Goal: Task Accomplishment & Management: Use online tool/utility

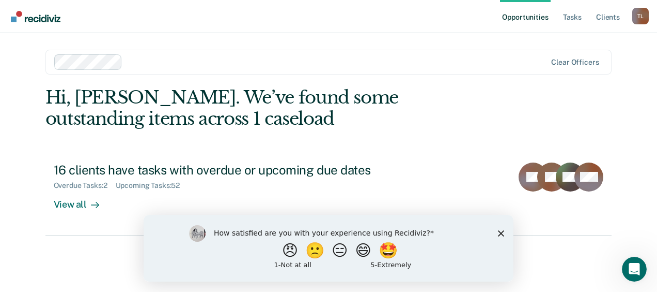
click at [496, 230] on div "How satisfied are you with your experience using Recidiviz? 😠 🙁 😑 😄 🤩 1 - Not a…" at bounding box center [329, 247] width 370 height 67
click at [264, 122] on div "Hi, [PERSON_NAME]. We’ve found some outstanding items across 1 caseload" at bounding box center [271, 108] width 453 height 42
click at [502, 232] on icon "Close survey" at bounding box center [501, 232] width 6 height 6
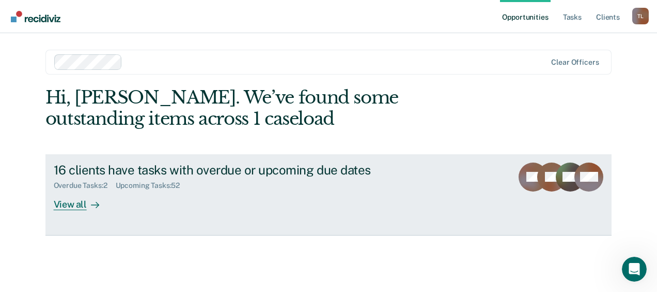
click at [66, 203] on div "View all" at bounding box center [83, 200] width 58 height 20
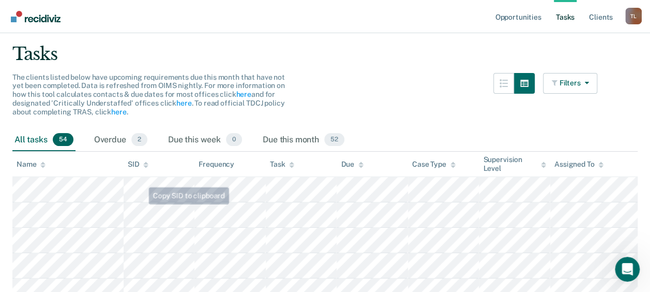
scroll to position [52, 0]
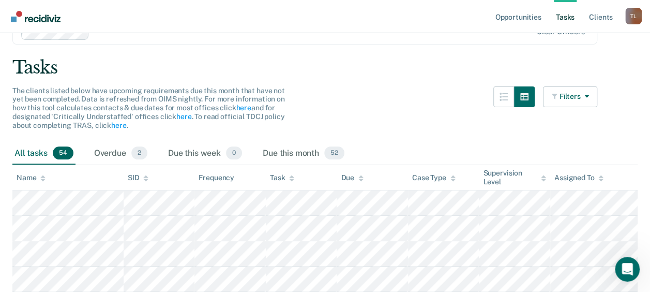
click at [54, 154] on span "54" at bounding box center [63, 152] width 21 height 13
click at [285, 177] on div "Task" at bounding box center [282, 177] width 24 height 9
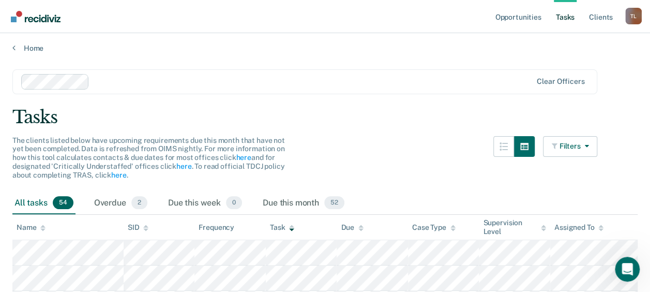
scroll to position [0, 0]
